Goal: Transaction & Acquisition: Purchase product/service

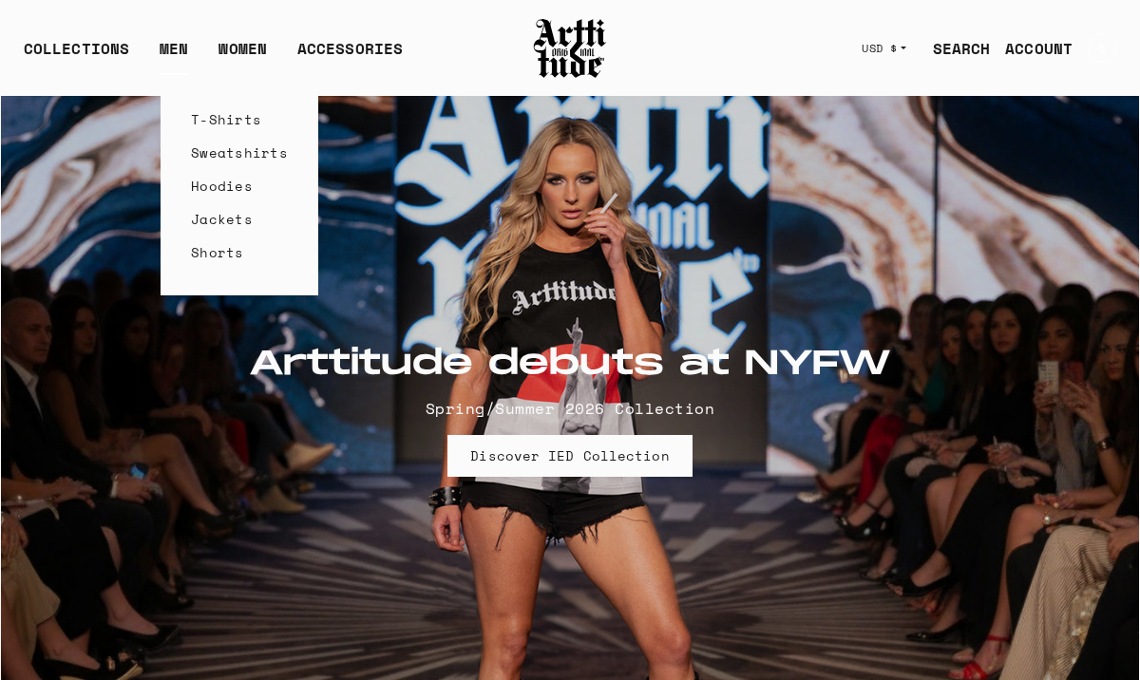
click at [209, 121] on link "T-Shirts" at bounding box center [239, 119] width 97 height 33
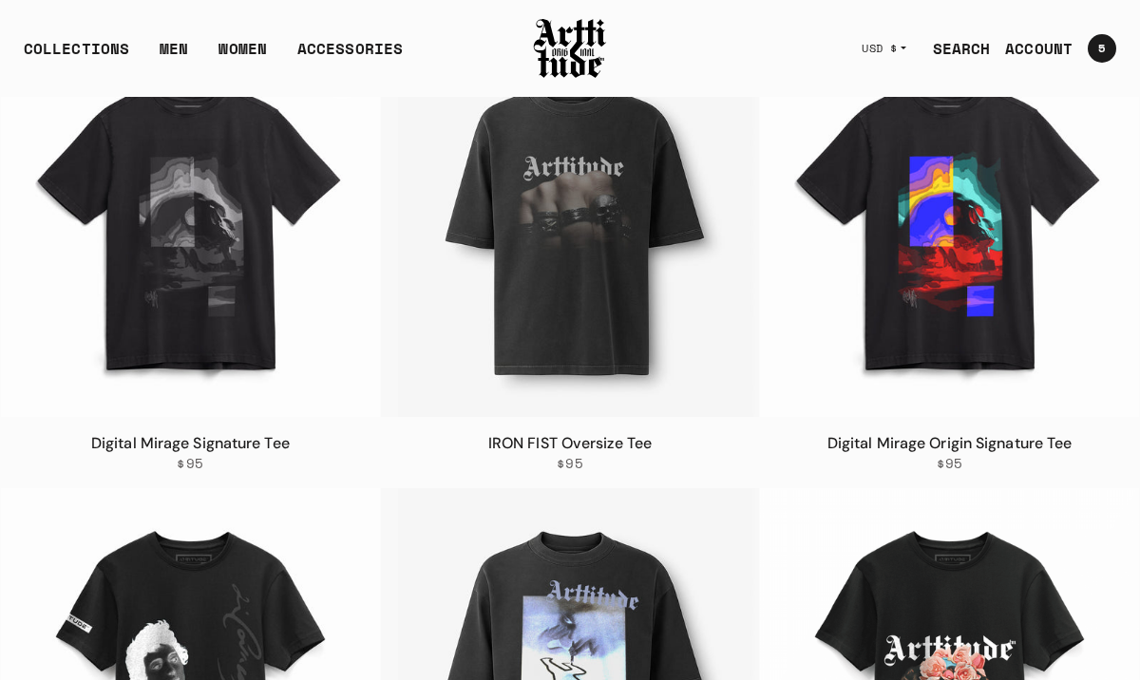
scroll to position [262, 0]
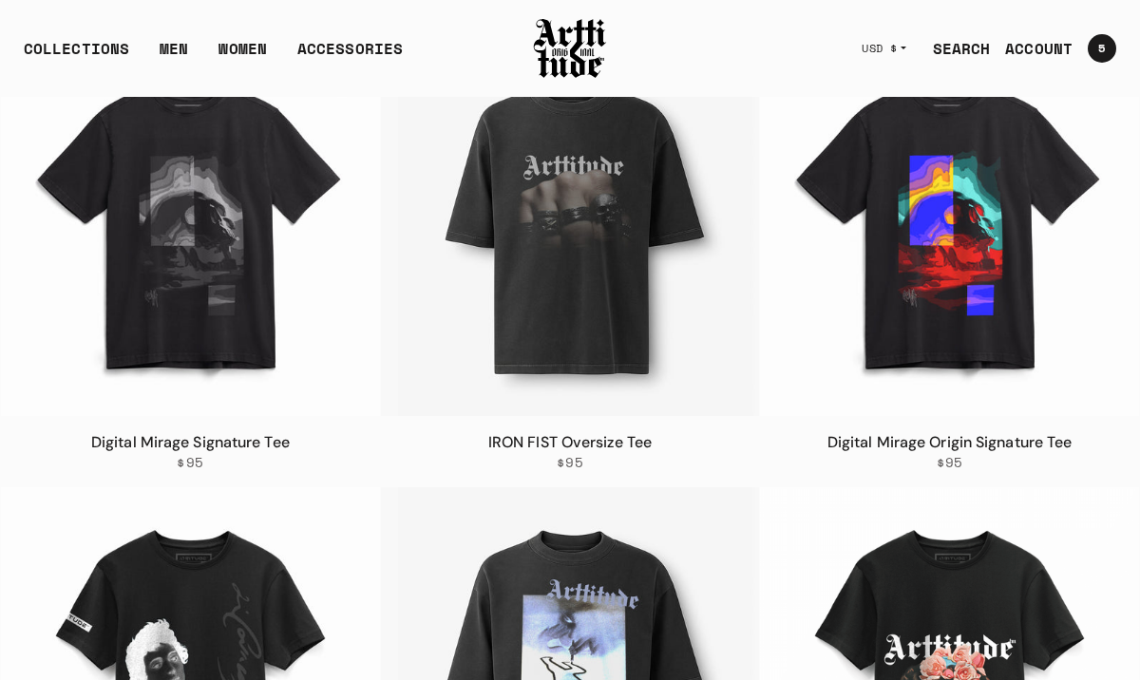
click at [243, 444] on link "Digital Mirage Signature Tee" at bounding box center [190, 442] width 199 height 20
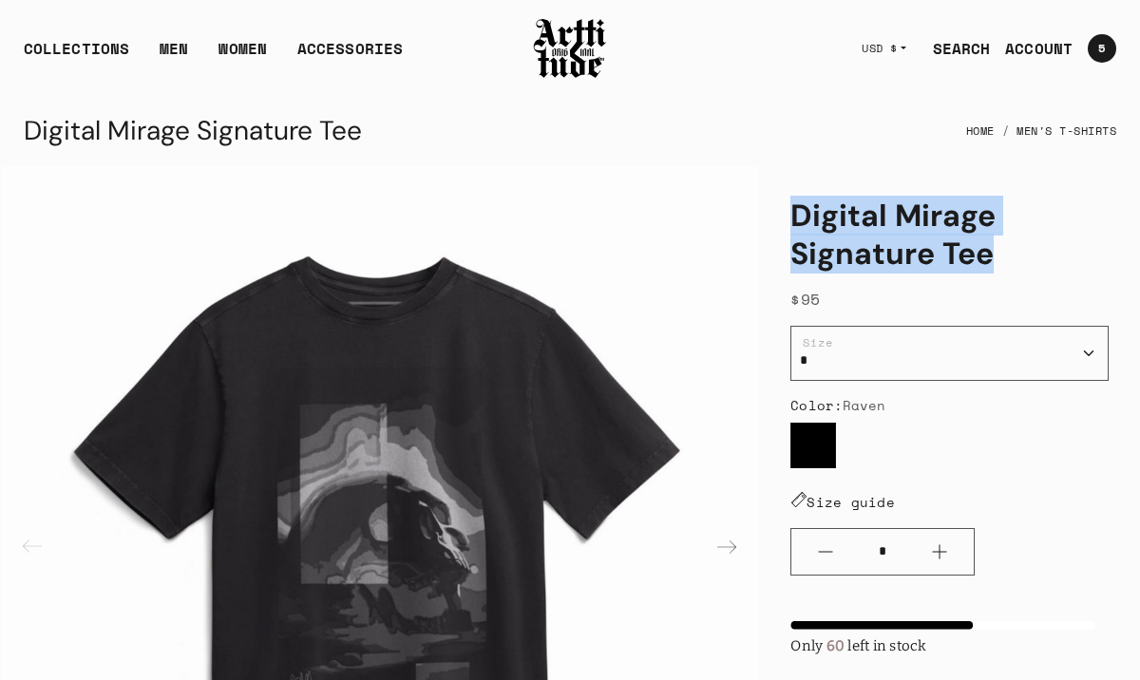
drag, startPoint x: 797, startPoint y: 213, endPoint x: 1011, endPoint y: 244, distance: 216.0
click at [1011, 247] on h1 "Digital Mirage Signature Tee" at bounding box center [949, 235] width 318 height 76
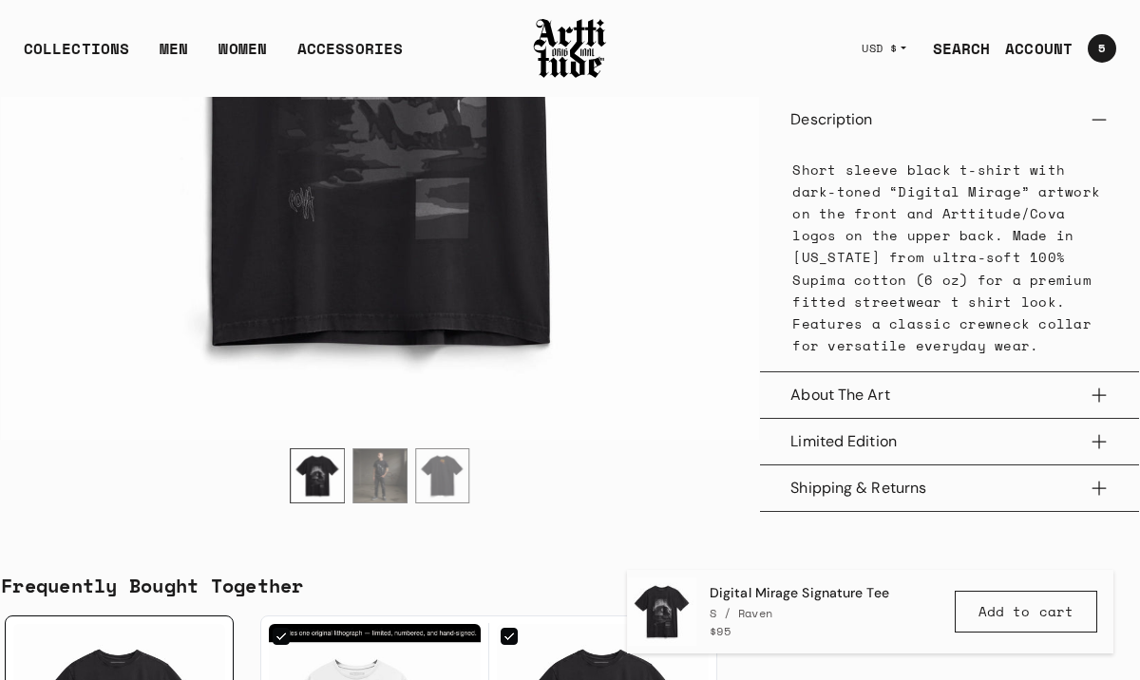
scroll to position [890, 0]
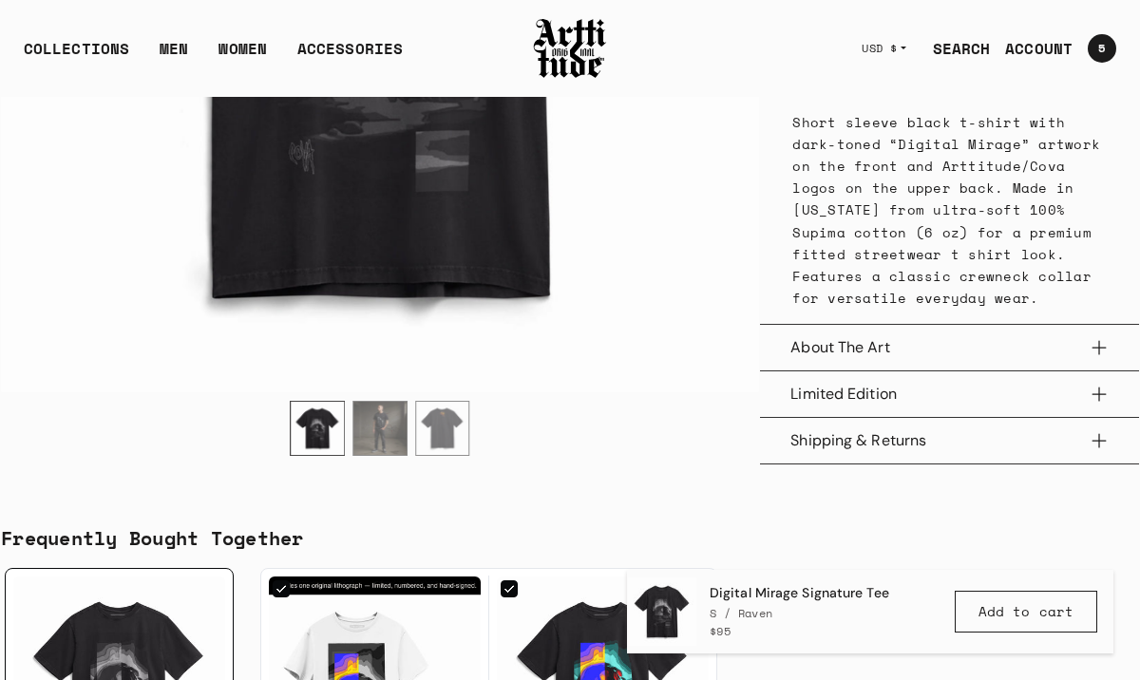
click at [376, 449] on img "2 / 3" at bounding box center [379, 428] width 53 height 53
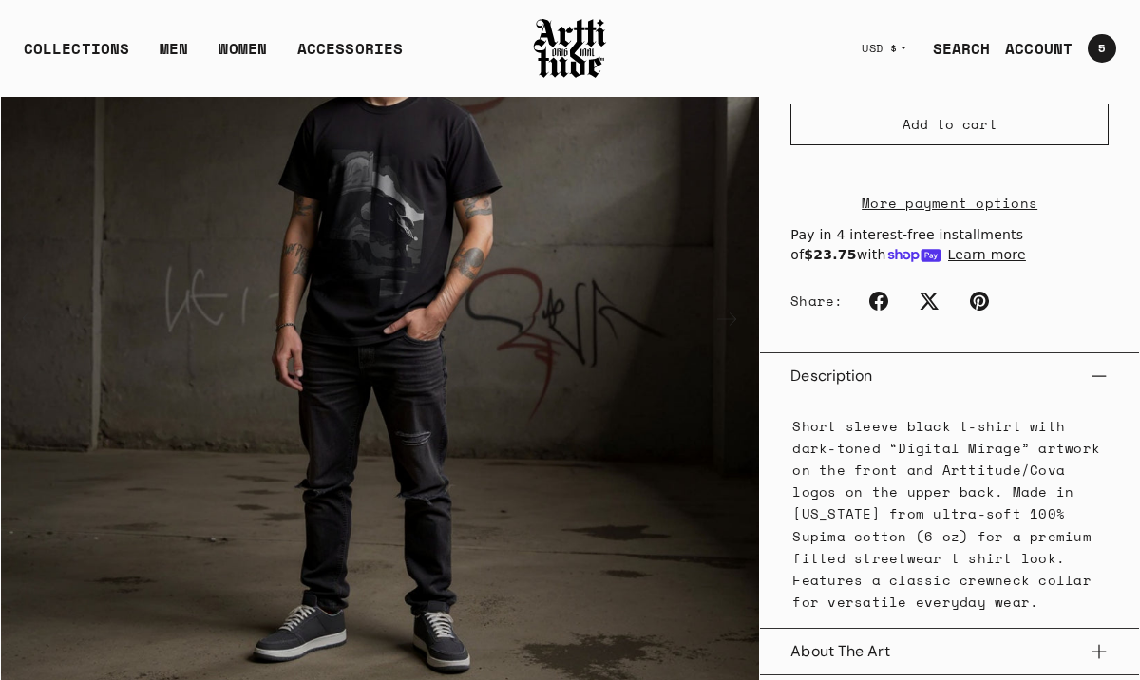
scroll to position [817, 0]
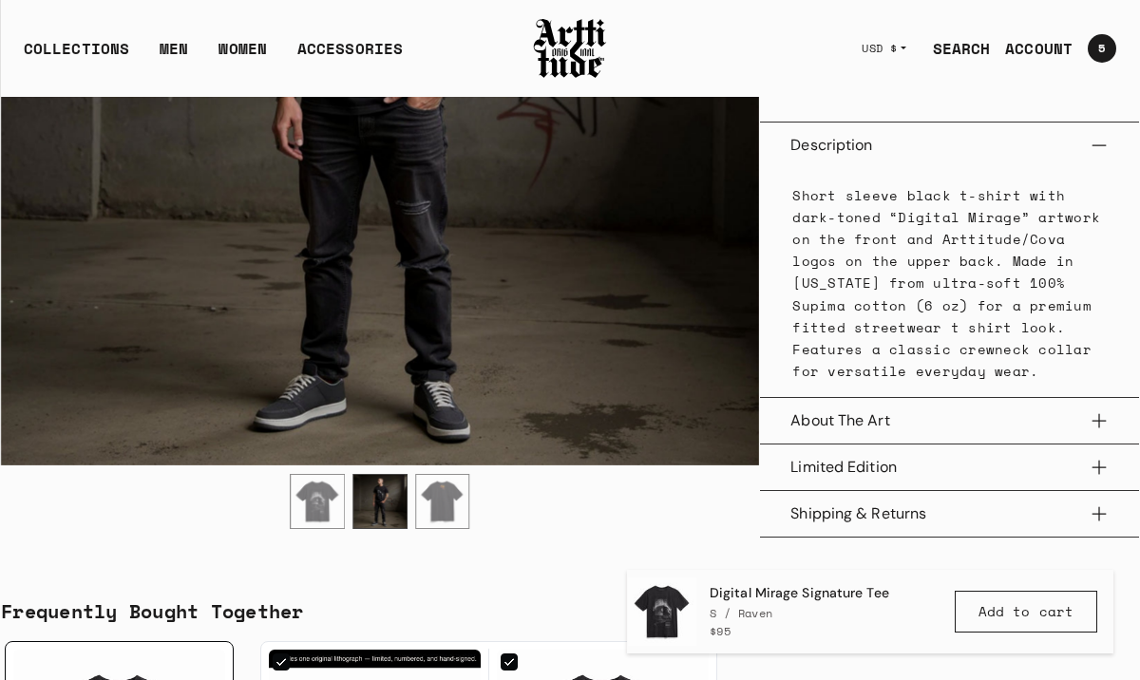
click at [445, 528] on img "3 / 3" at bounding box center [442, 501] width 53 height 53
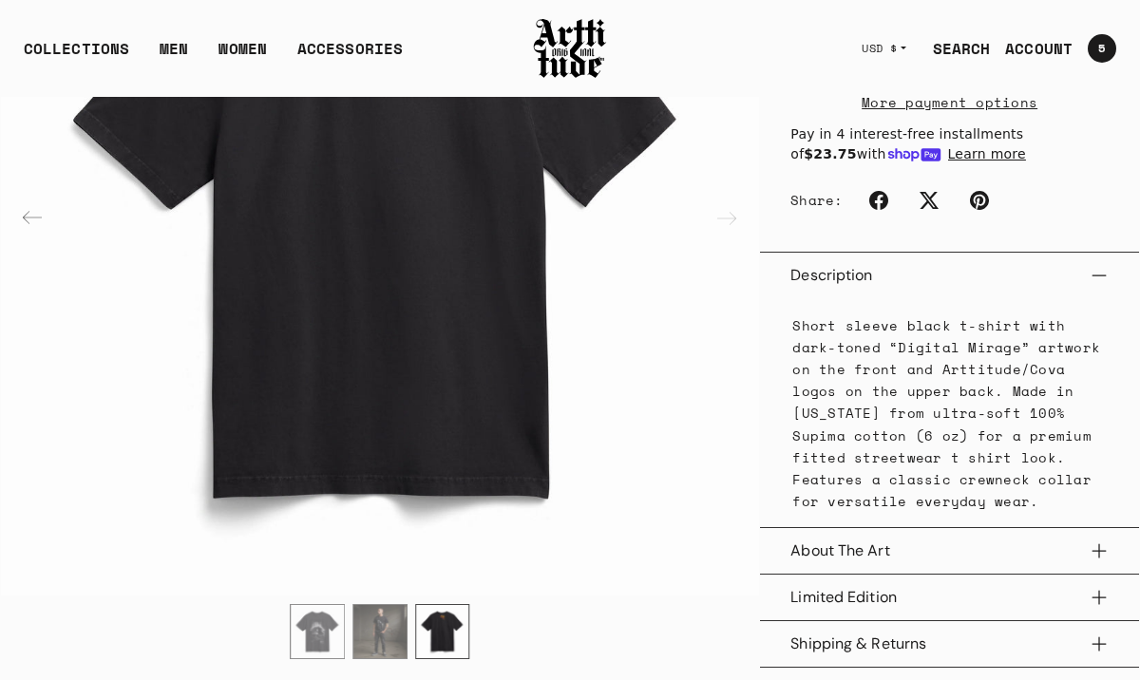
scroll to position [0, 0]
